Goal: Information Seeking & Learning: Learn about a topic

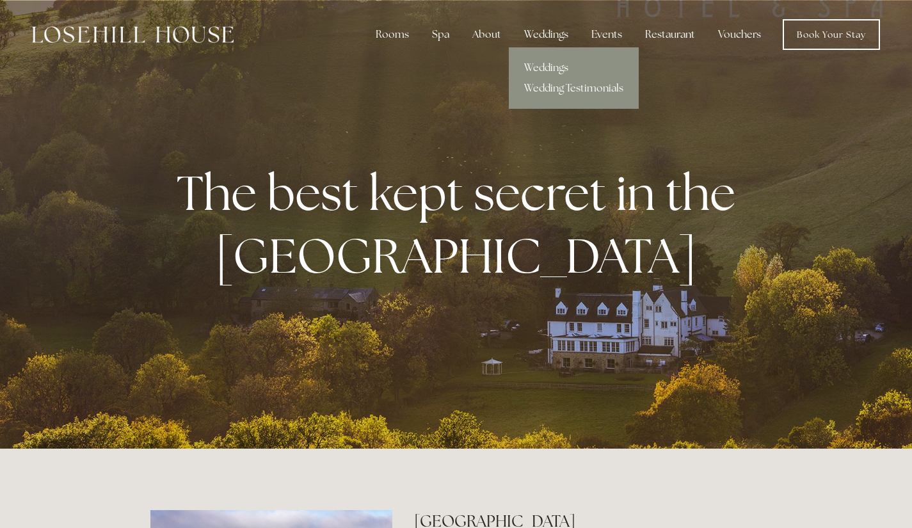
click at [561, 60] on link "Weddings" at bounding box center [574, 68] width 130 height 20
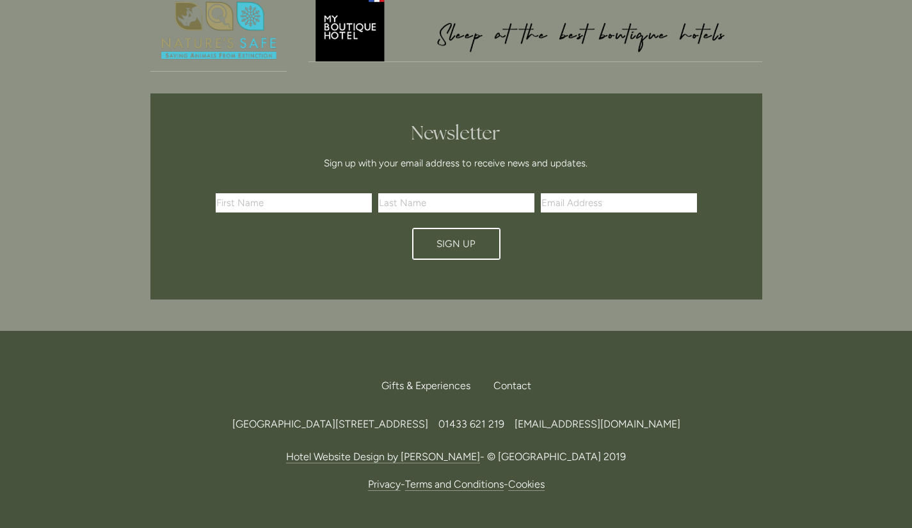
scroll to position [4046, 0]
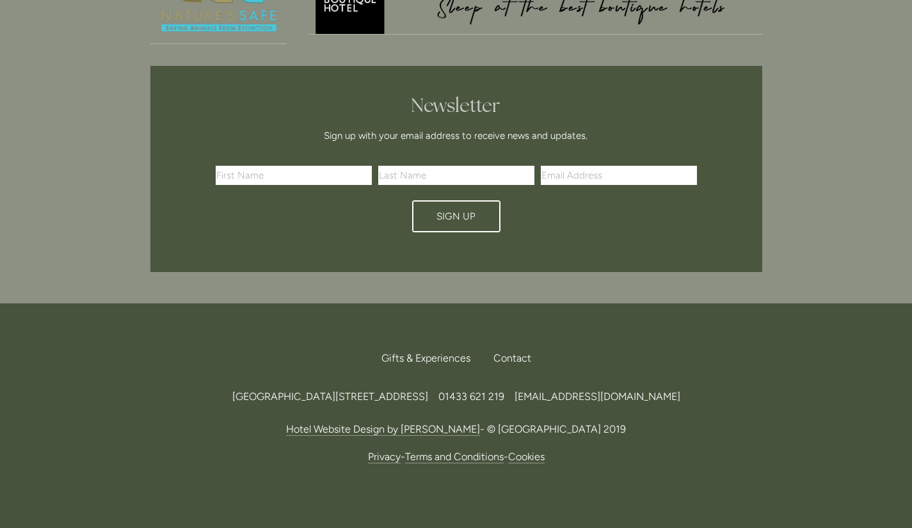
click at [561, 60] on div "Newsletter Sign up with your email address to receive news and updates. First N…" at bounding box center [457, 169] width 634 height 228
